Goal: Consume media (video, audio)

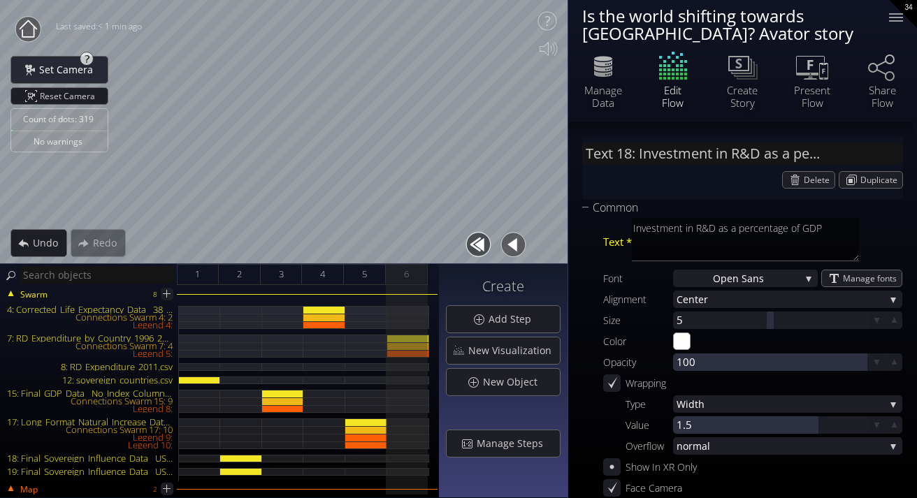
scroll to position [68, 0]
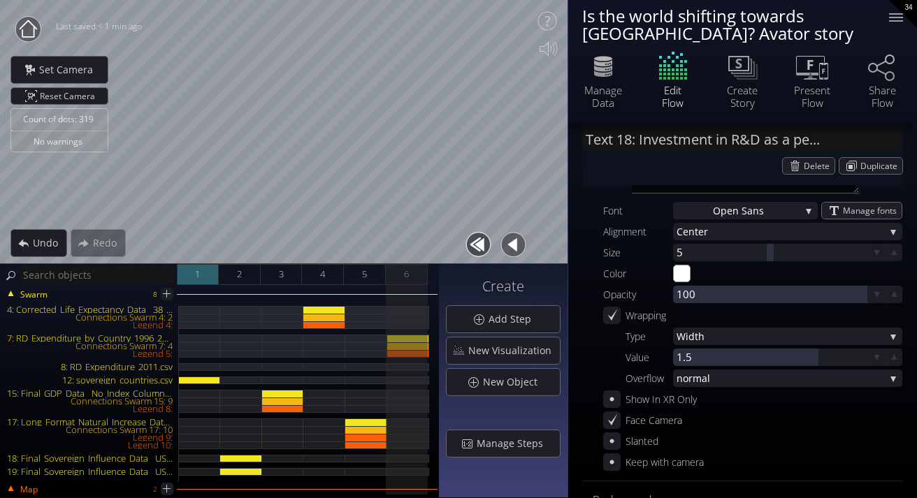
click at [205, 272] on div "1" at bounding box center [198, 274] width 42 height 21
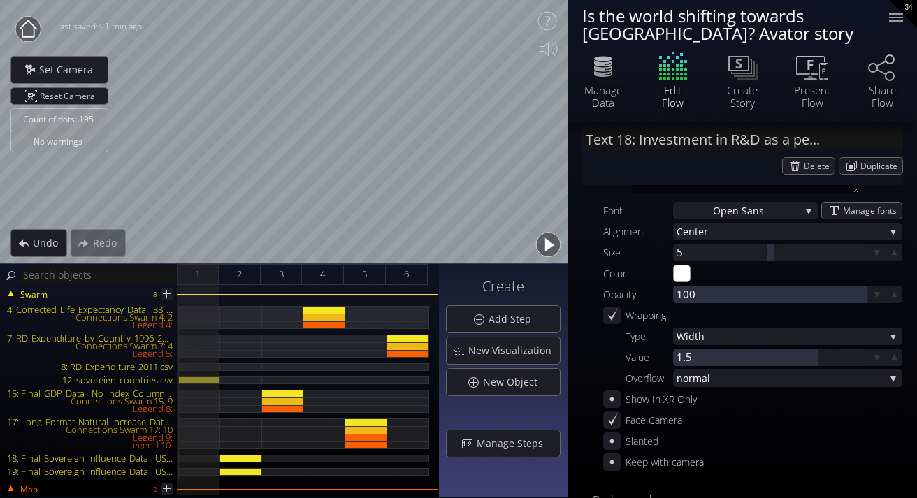
click at [29, 25] on circle at bounding box center [27, 29] width 25 height 25
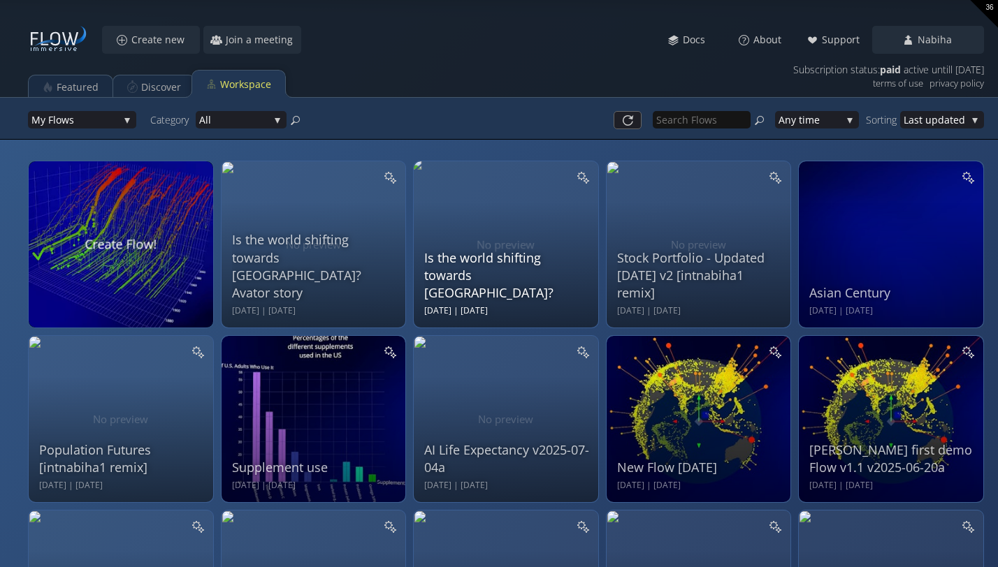
click at [462, 283] on div "Is the world shifting towards [GEOGRAPHIC_DATA]?" at bounding box center [507, 275] width 167 height 53
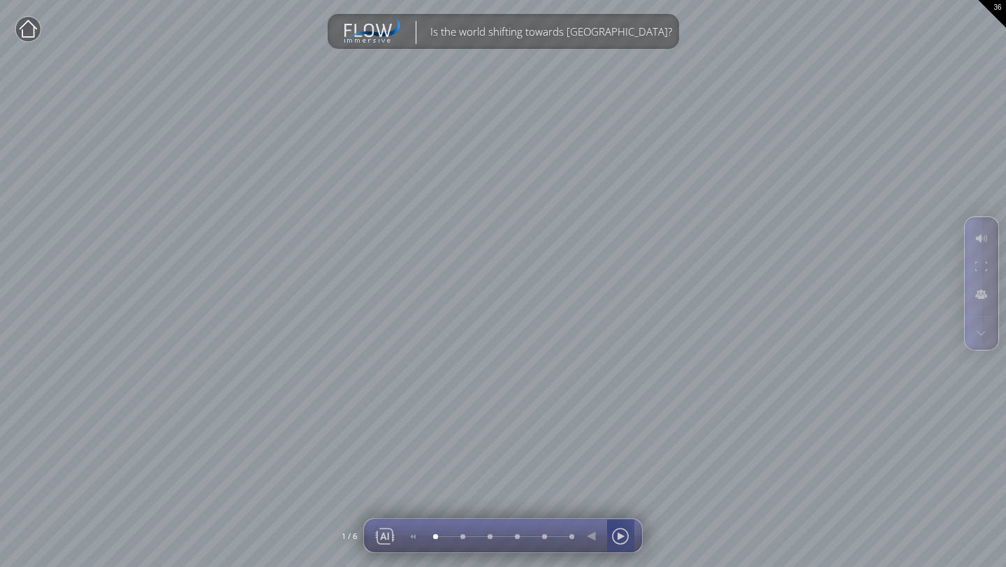
click at [620, 497] on div at bounding box center [620, 537] width 21 height 34
click at [618, 497] on div at bounding box center [620, 537] width 21 height 34
click at [620, 497] on div at bounding box center [620, 537] width 21 height 34
click at [630, 497] on div at bounding box center [620, 537] width 21 height 34
click at [618, 497] on div at bounding box center [620, 537] width 21 height 34
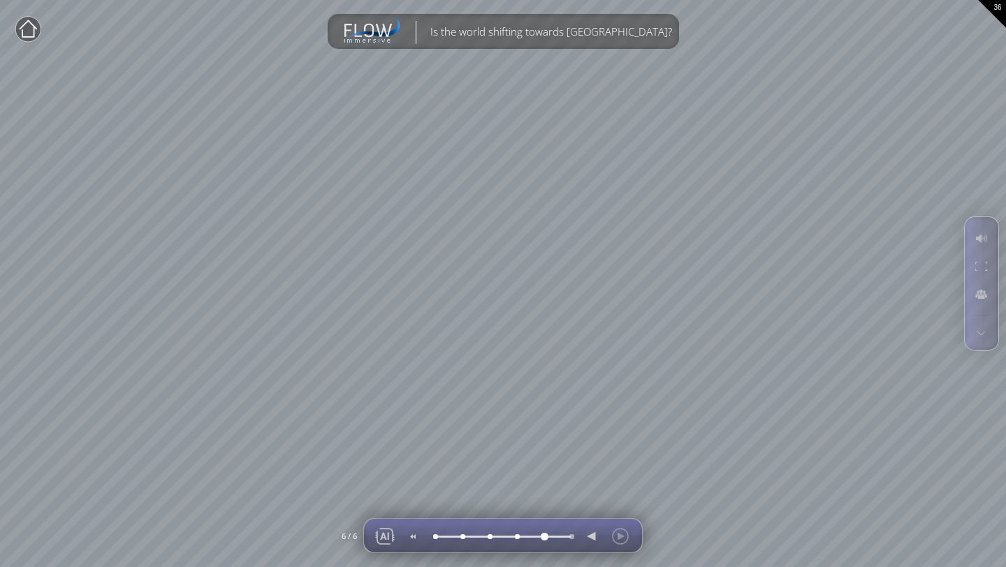
click at [544, 497] on div at bounding box center [544, 537] width 0 height 0
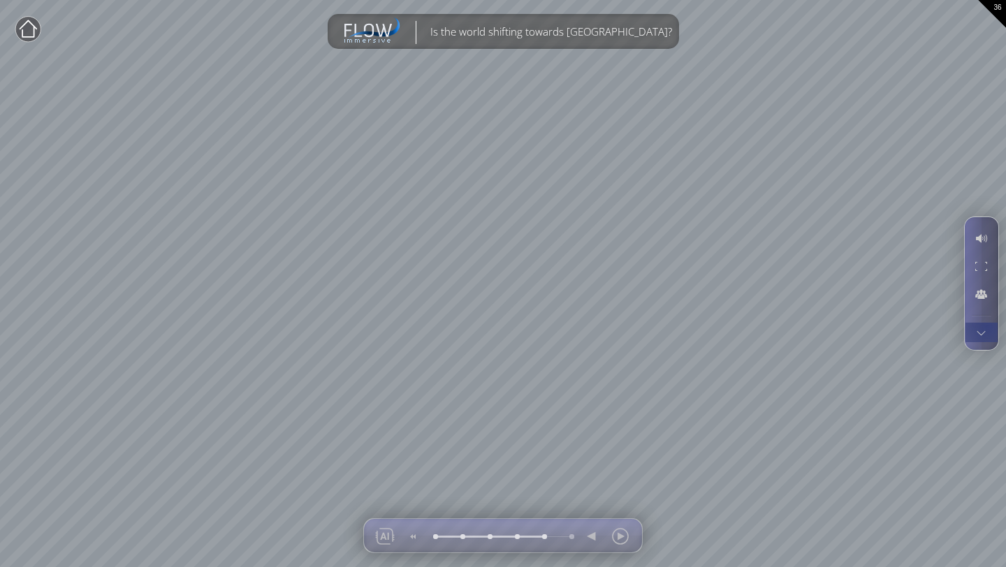
click at [916, 333] on div at bounding box center [981, 333] width 26 height 20
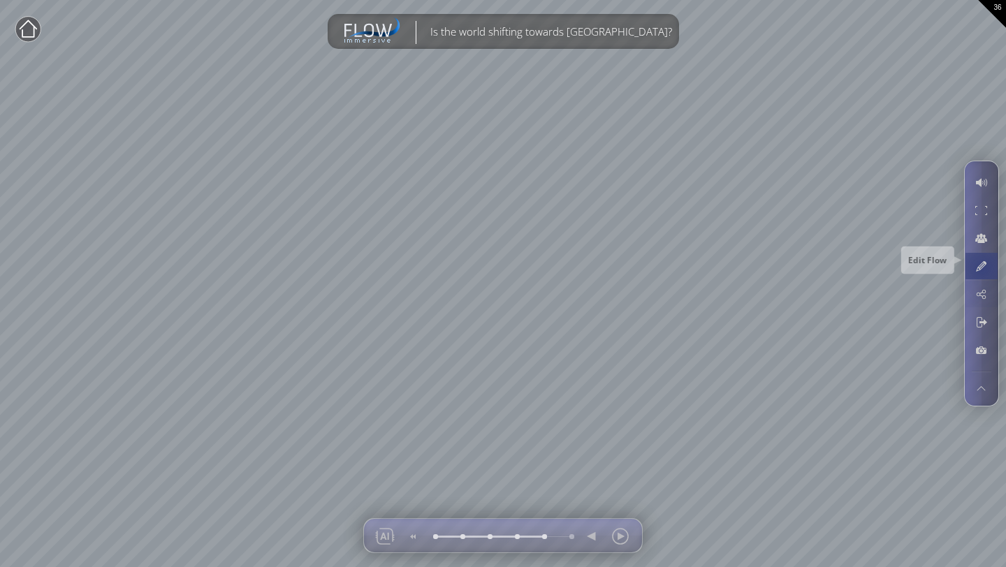
click at [916, 267] on div at bounding box center [981, 266] width 26 height 27
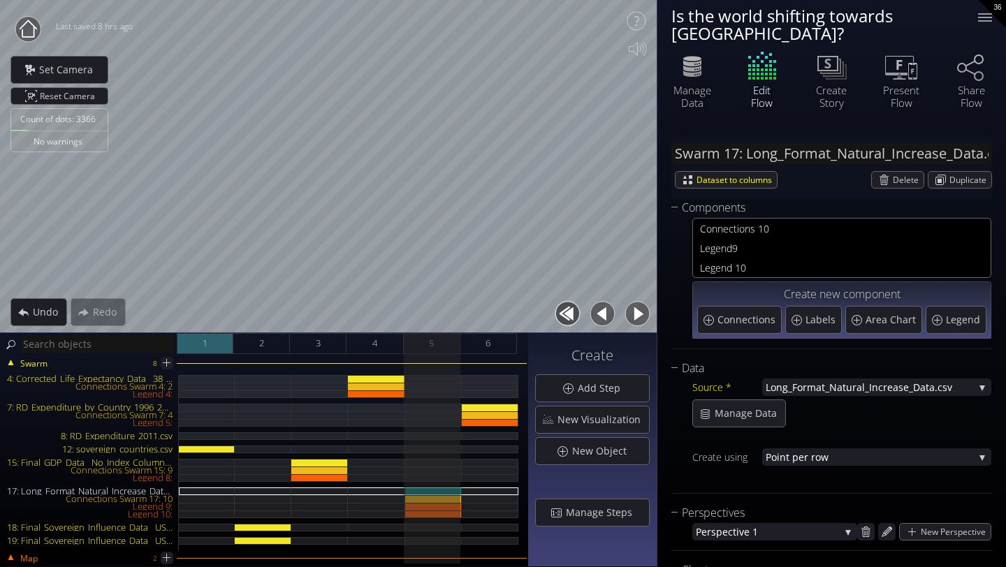
click at [205, 343] on span "1" at bounding box center [205, 343] width 5 height 17
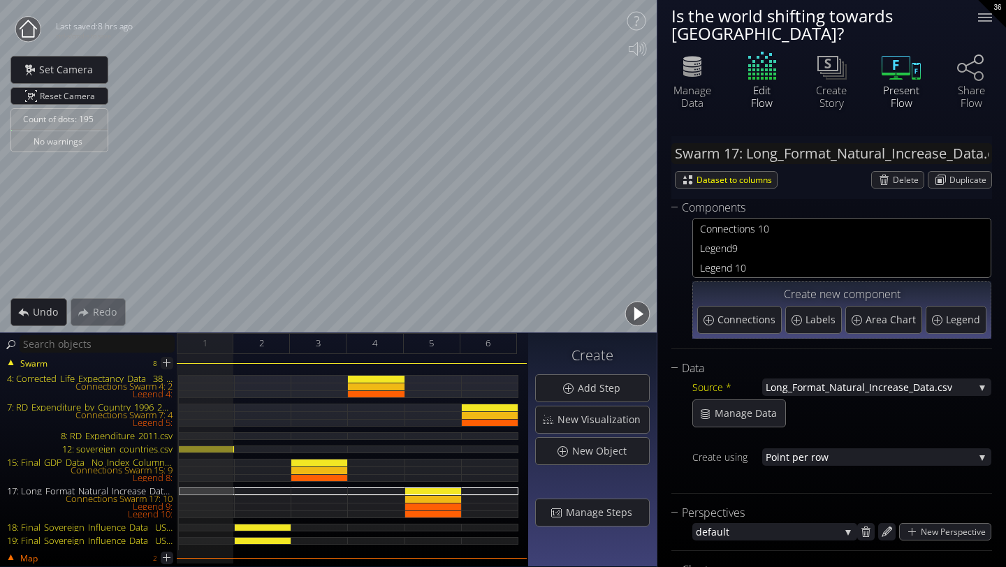
click at [893, 84] on div "Present Flow" at bounding box center [901, 96] width 49 height 25
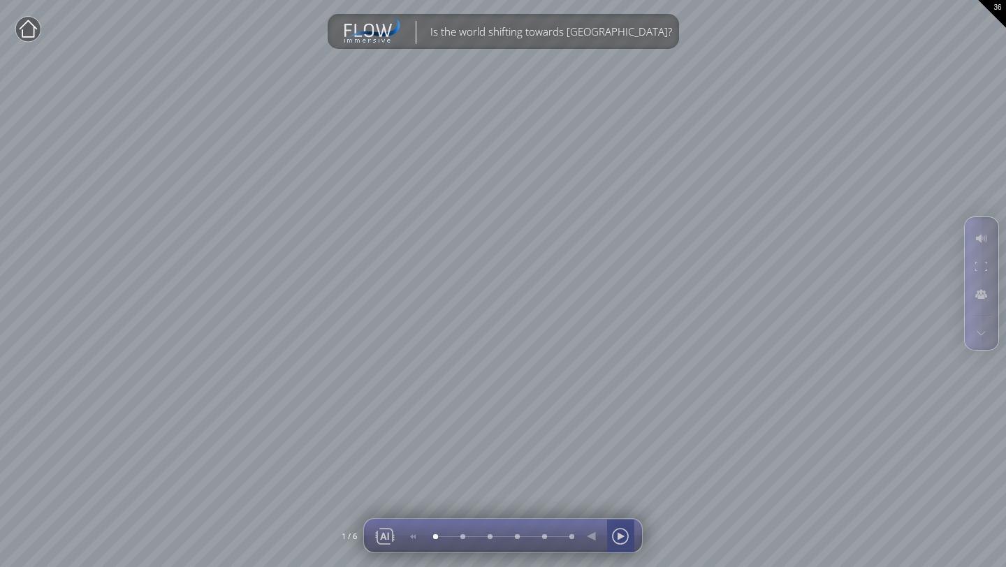
click at [620, 497] on div at bounding box center [620, 537] width 21 height 34
click at [623, 497] on div at bounding box center [620, 537] width 21 height 34
click at [620, 497] on div at bounding box center [620, 537] width 21 height 34
click at [617, 497] on div at bounding box center [620, 537] width 21 height 34
click at [618, 497] on div at bounding box center [620, 537] width 21 height 34
